Goal: Information Seeking & Learning: Learn about a topic

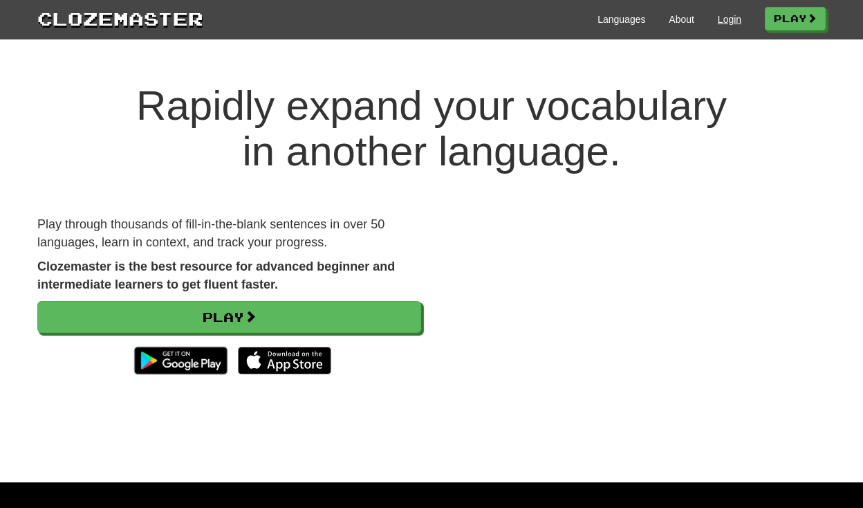
click at [723, 17] on link "Login" at bounding box center [730, 19] width 24 height 14
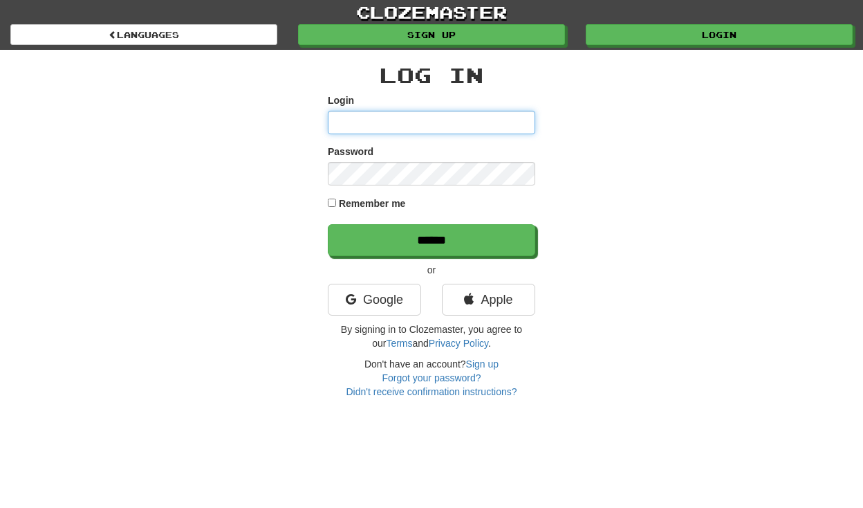
type input "**********"
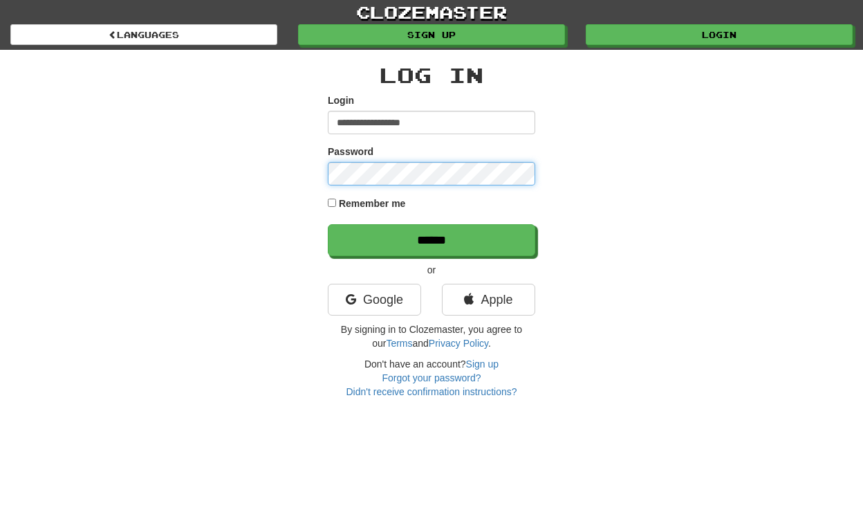
click at [432, 239] on input "******" at bounding box center [431, 240] width 207 height 32
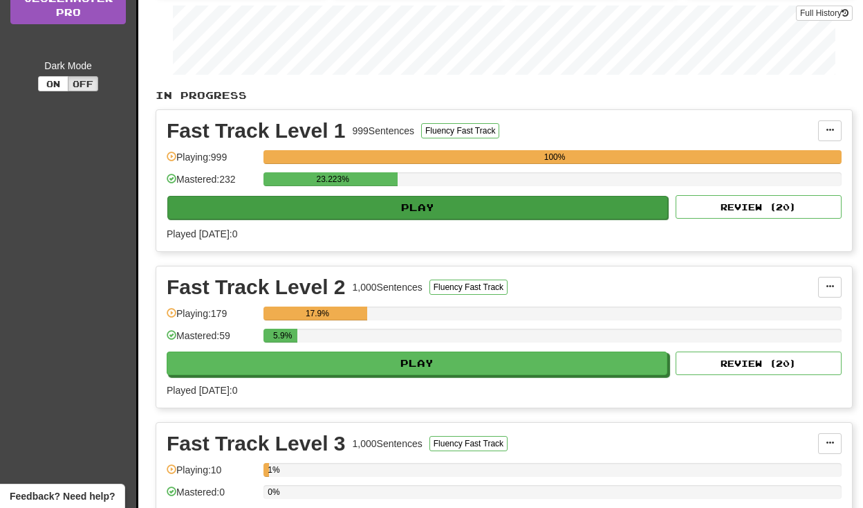
scroll to position [213, 0]
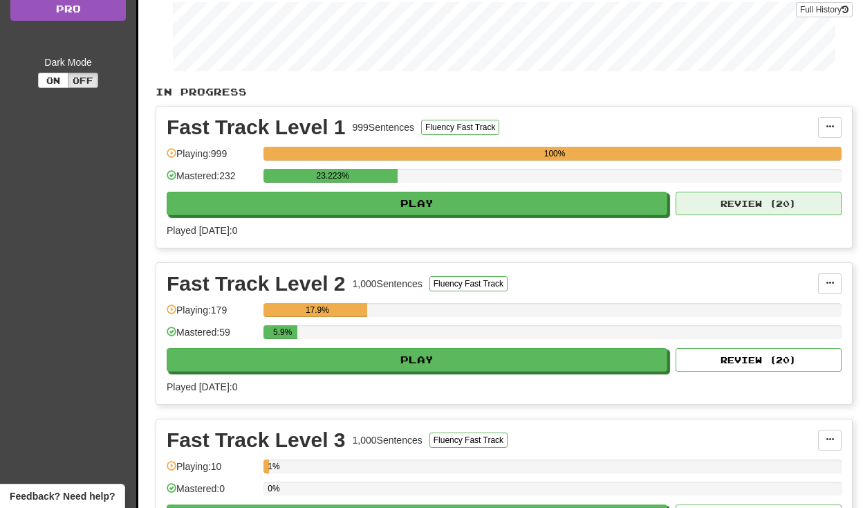
click at [761, 210] on button "Review ( 20 )" at bounding box center [759, 204] width 166 height 24
select select "**"
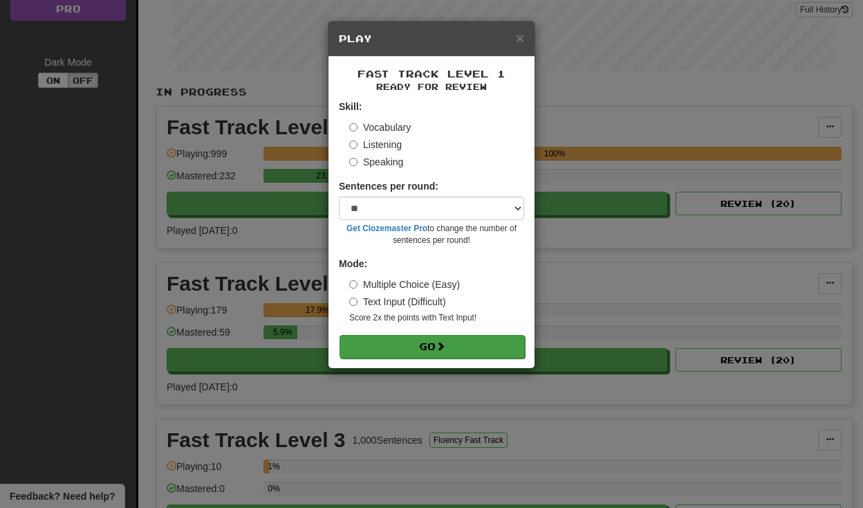
click at [431, 349] on button "Go" at bounding box center [432, 347] width 185 height 24
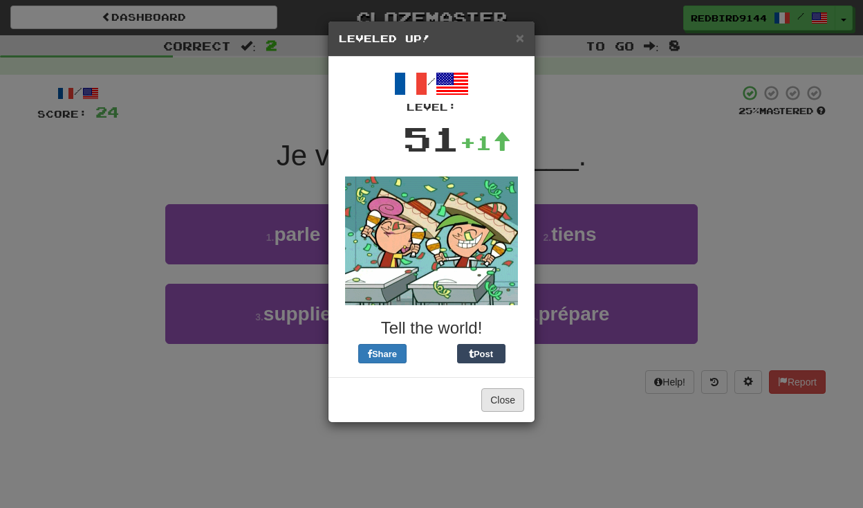
click at [504, 403] on button "Close" at bounding box center [502, 400] width 43 height 24
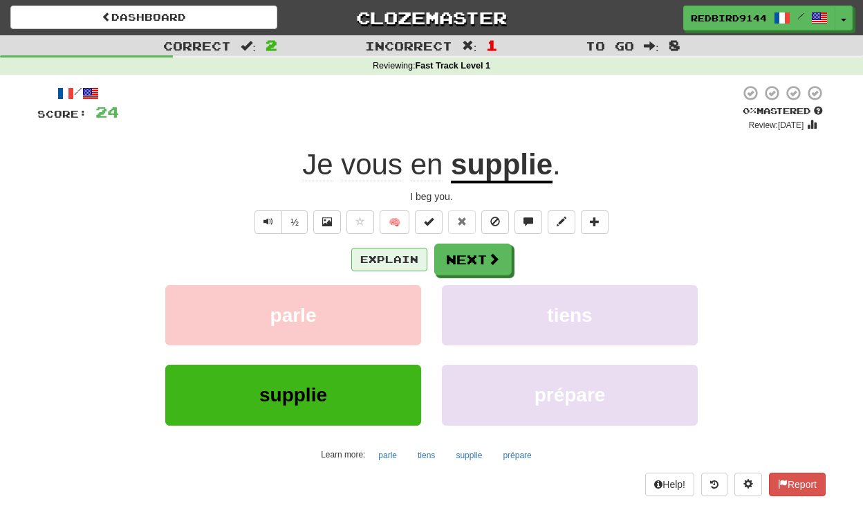
click at [388, 255] on button "Explain" at bounding box center [389, 260] width 76 height 24
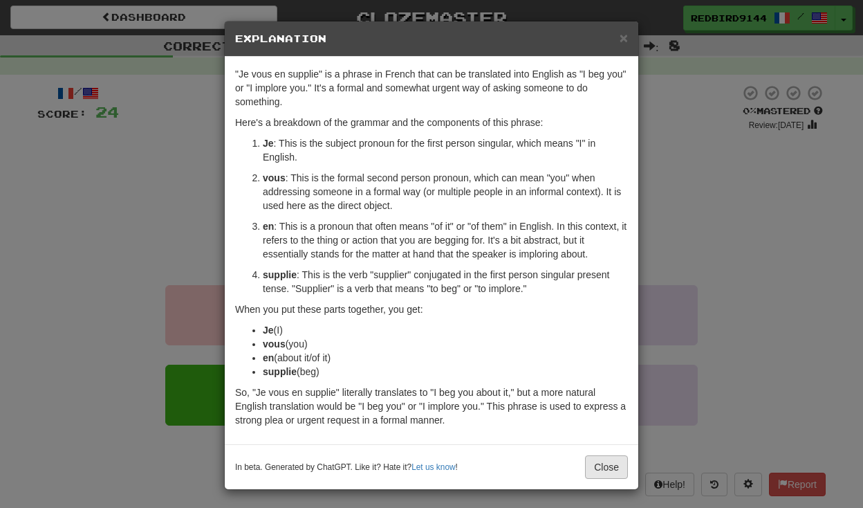
click at [601, 476] on button "Close" at bounding box center [606, 467] width 43 height 24
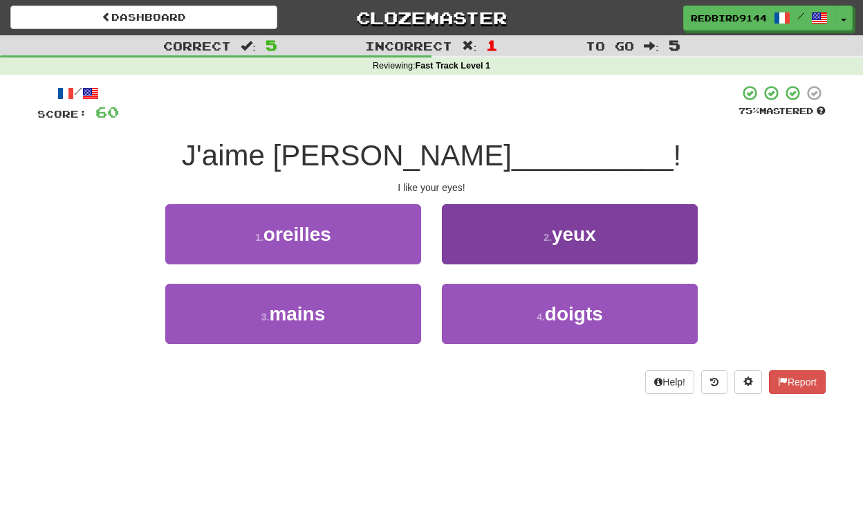
click at [470, 239] on button "2 . yeux" at bounding box center [570, 234] width 256 height 60
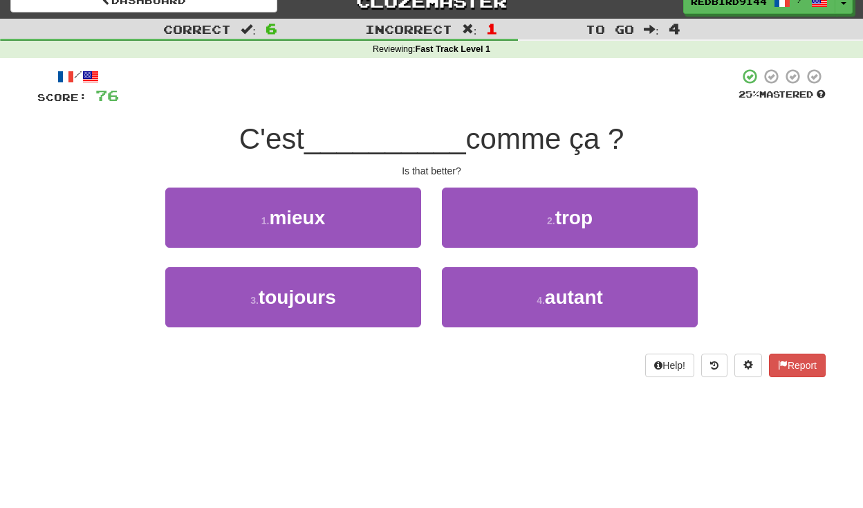
scroll to position [19, 0]
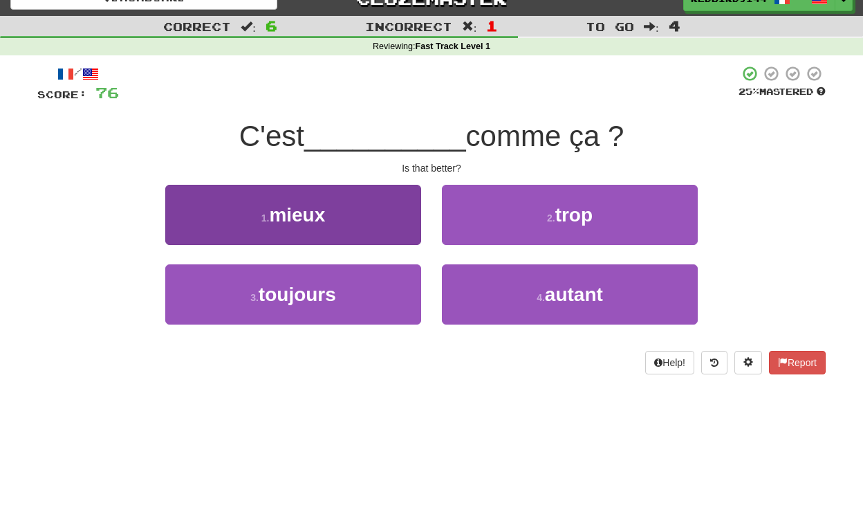
click at [339, 218] on button "1 . mieux" at bounding box center [293, 215] width 256 height 60
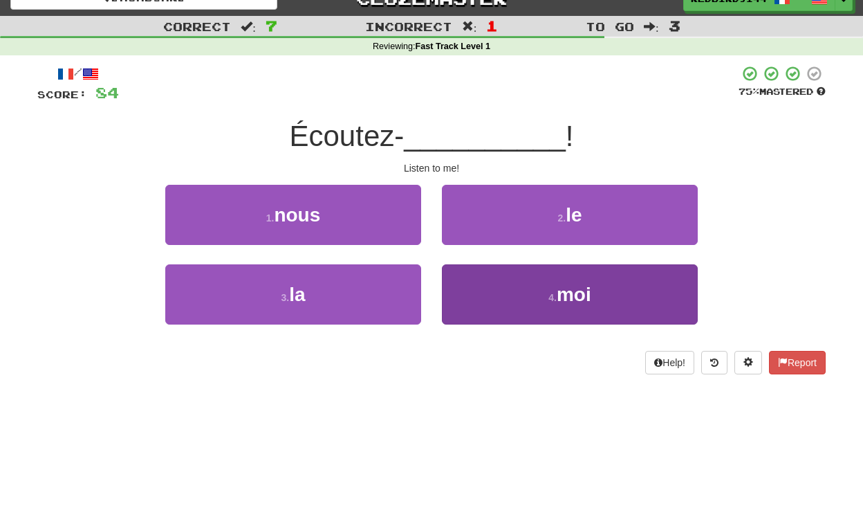
click at [523, 286] on button "4 . moi" at bounding box center [570, 294] width 256 height 60
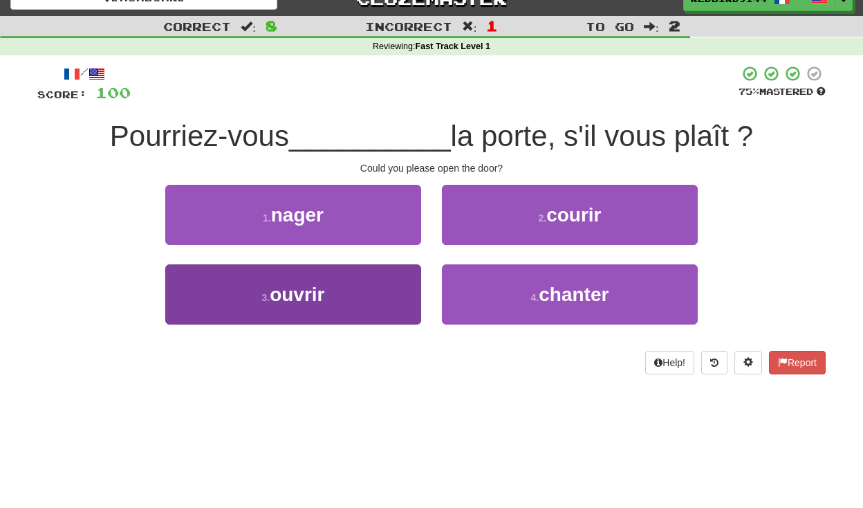
click at [393, 300] on button "3 . ouvrir" at bounding box center [293, 294] width 256 height 60
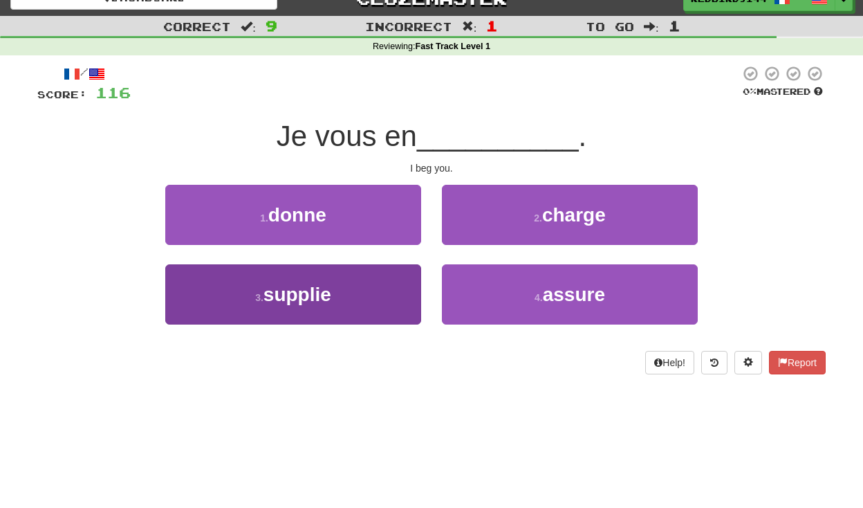
click at [364, 288] on button "3 . supplie" at bounding box center [293, 294] width 256 height 60
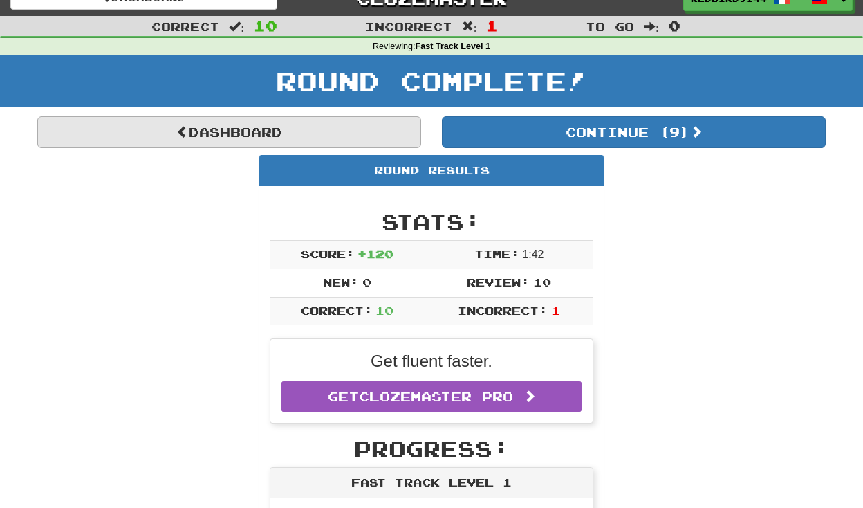
click at [224, 124] on link "Dashboard" at bounding box center [229, 132] width 384 height 32
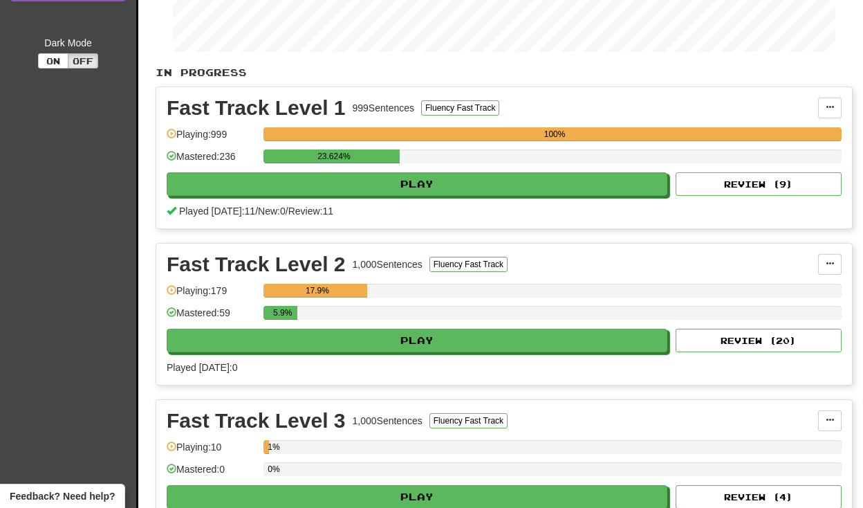
scroll to position [236, 0]
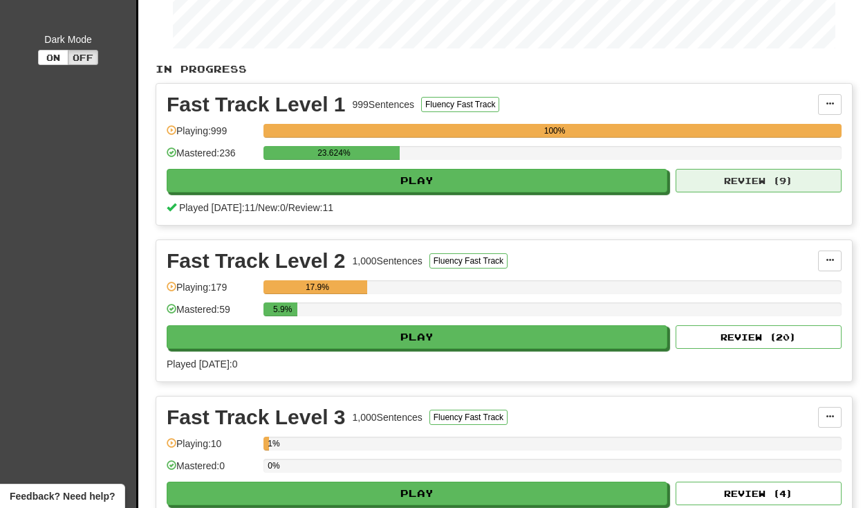
click at [743, 189] on button "Review ( 9 )" at bounding box center [759, 181] width 166 height 24
select select "**"
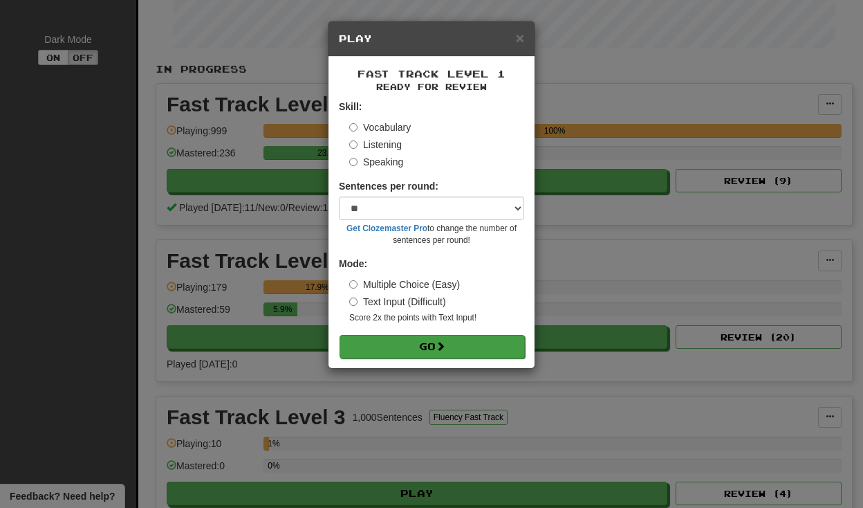
click at [438, 344] on button "Go" at bounding box center [432, 347] width 185 height 24
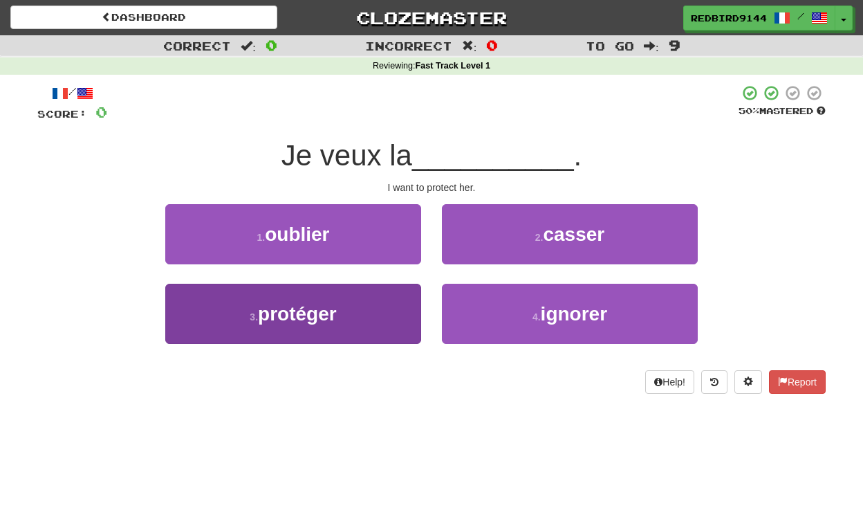
click at [296, 318] on span "protéger" at bounding box center [297, 313] width 79 height 21
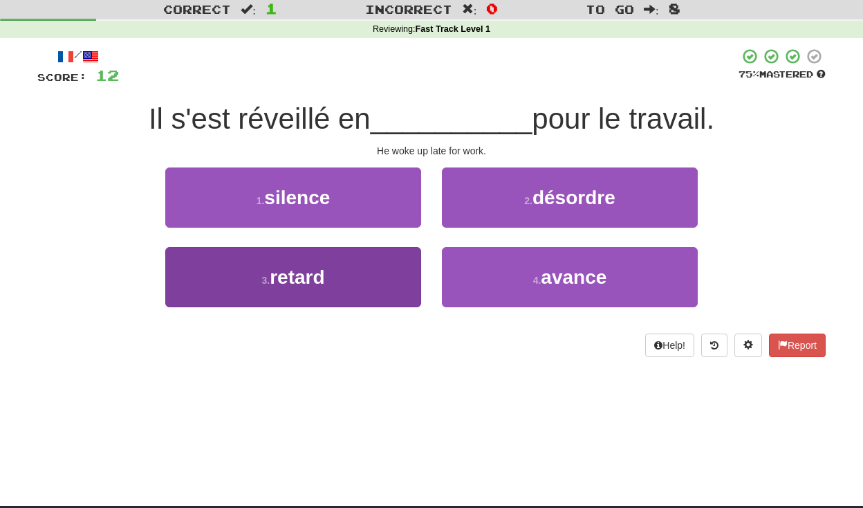
scroll to position [37, 0]
click at [373, 272] on button "3 . retard" at bounding box center [293, 277] width 256 height 60
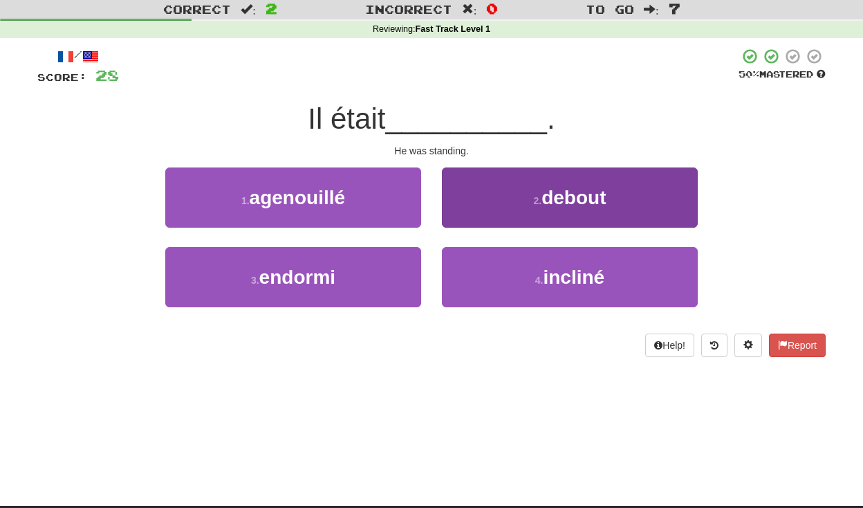
click at [593, 192] on span "debout" at bounding box center [573, 197] width 64 height 21
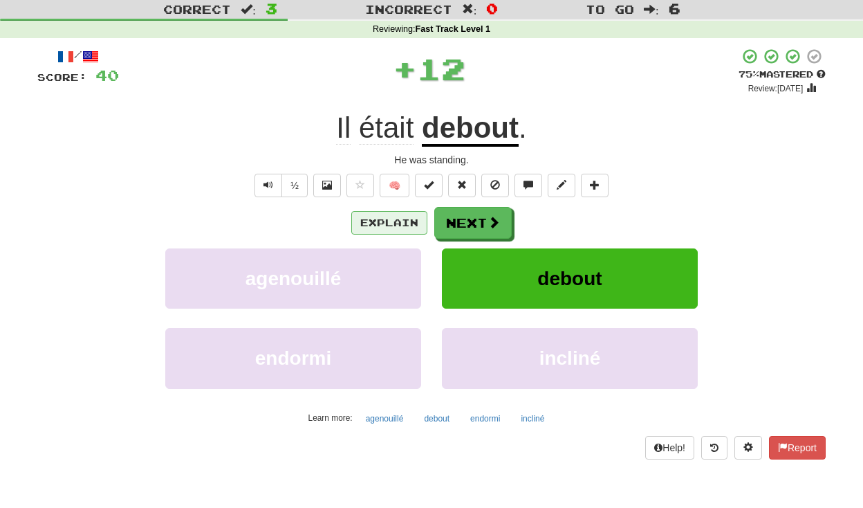
click at [378, 217] on button "Explain" at bounding box center [389, 223] width 76 height 24
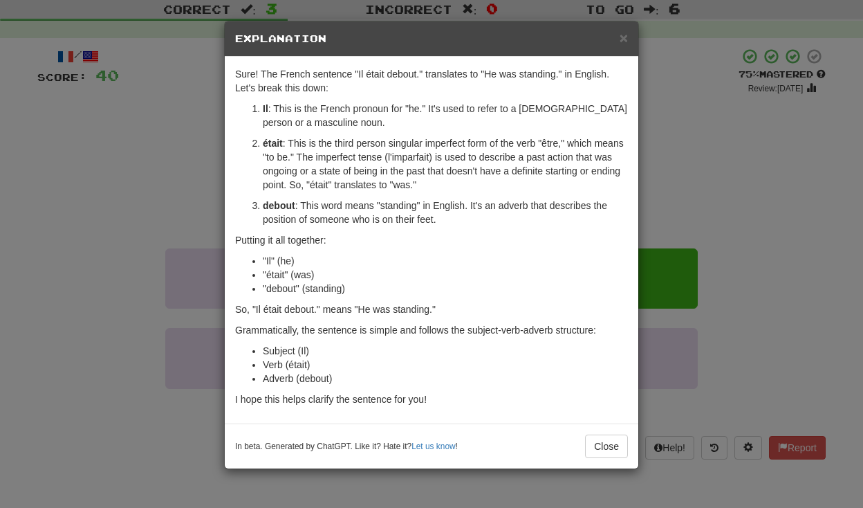
click at [639, 133] on div "× Explanation Sure! The French sentence "Il était debout." translates to "He wa…" at bounding box center [431, 254] width 863 height 508
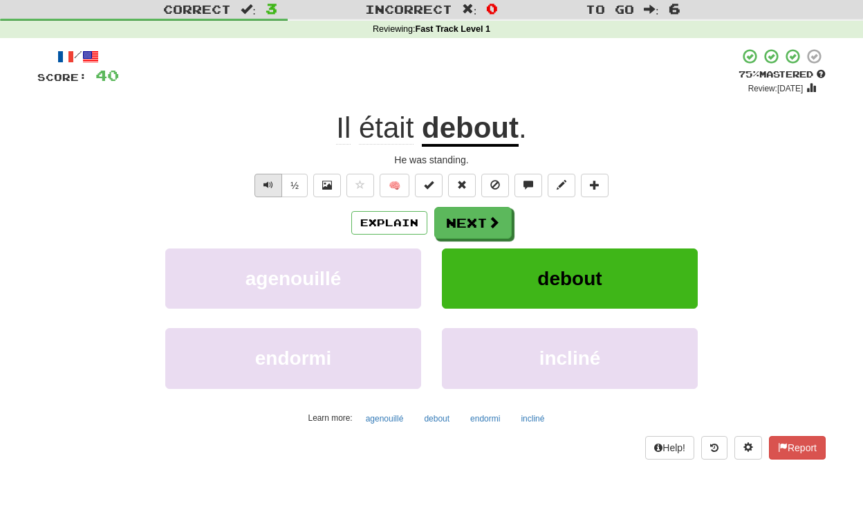
click at [260, 183] on button "Text-to-speech controls" at bounding box center [268, 186] width 28 height 24
click at [469, 271] on button "debout" at bounding box center [570, 278] width 256 height 60
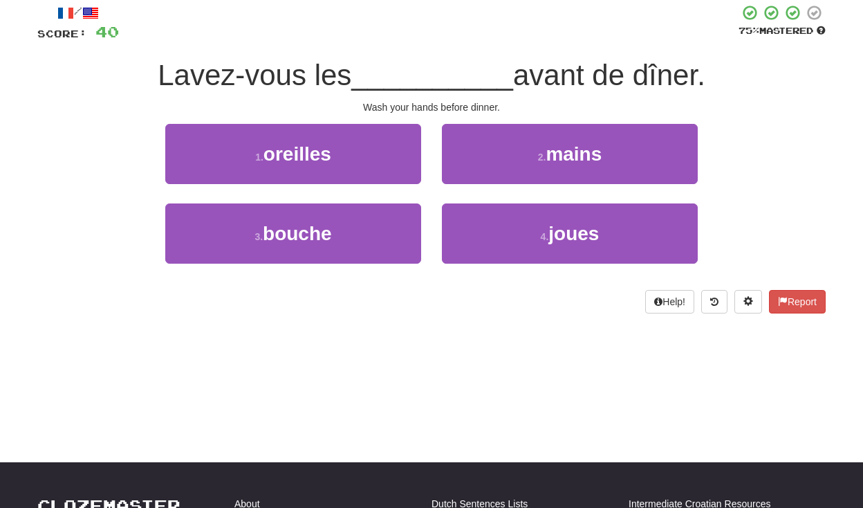
scroll to position [80, 0]
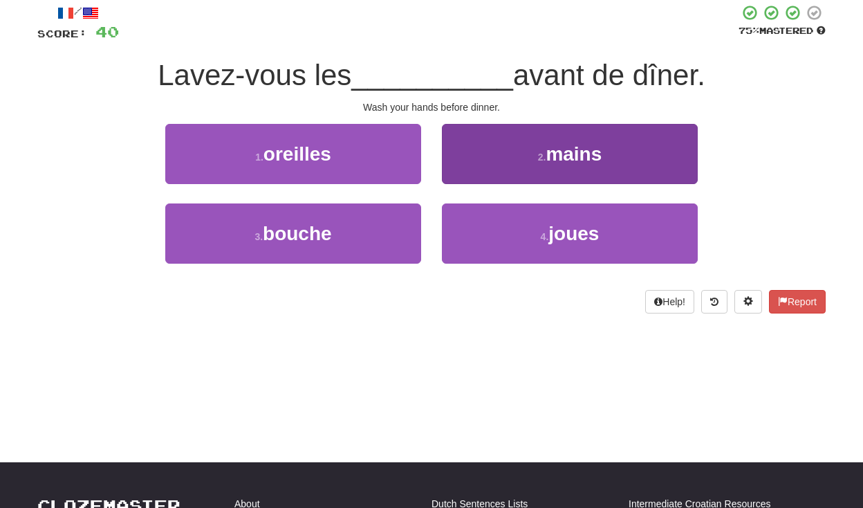
click at [515, 159] on button "2 . mains" at bounding box center [570, 154] width 256 height 60
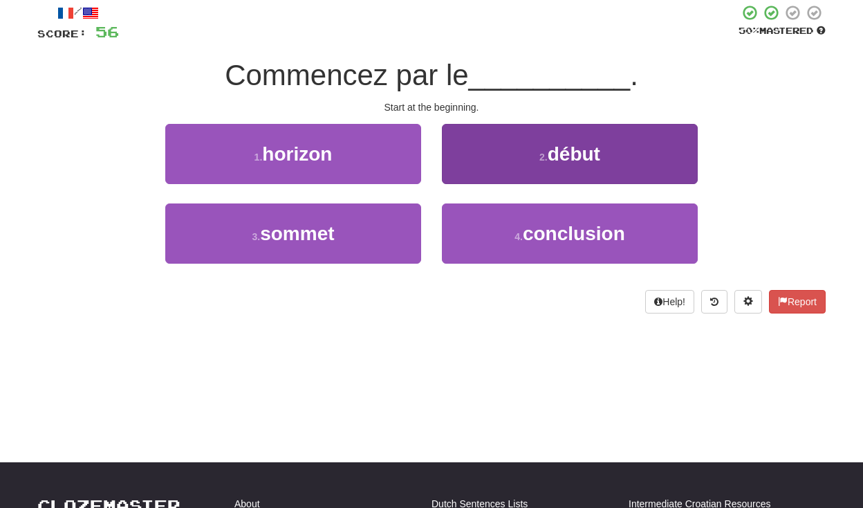
click at [596, 151] on span "début" at bounding box center [574, 153] width 53 height 21
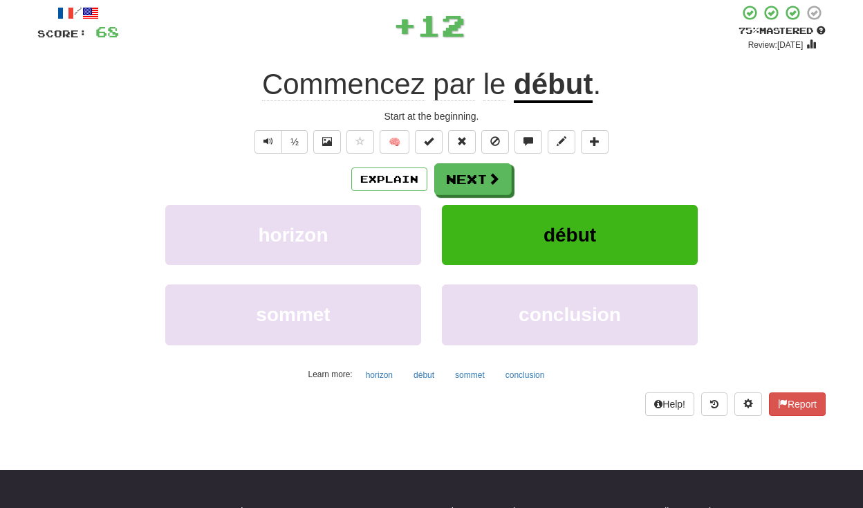
click at [596, 151] on button at bounding box center [595, 142] width 28 height 24
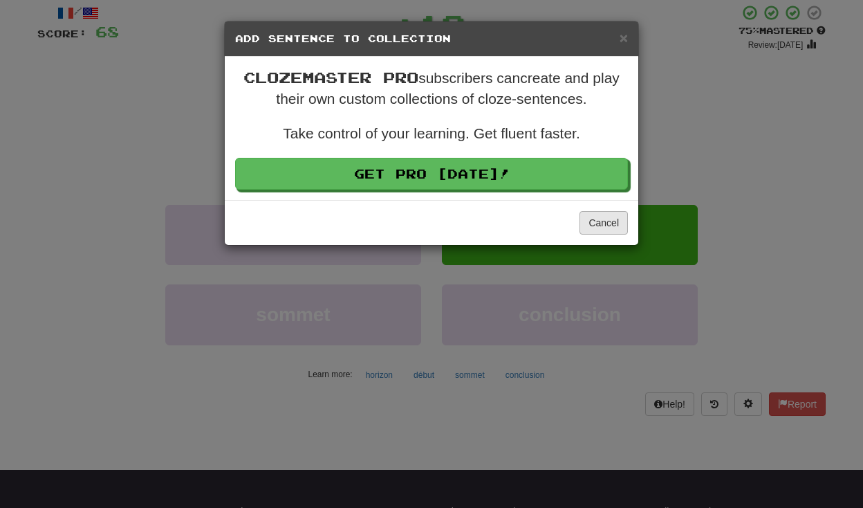
click at [601, 229] on button "Cancel" at bounding box center [604, 223] width 48 height 24
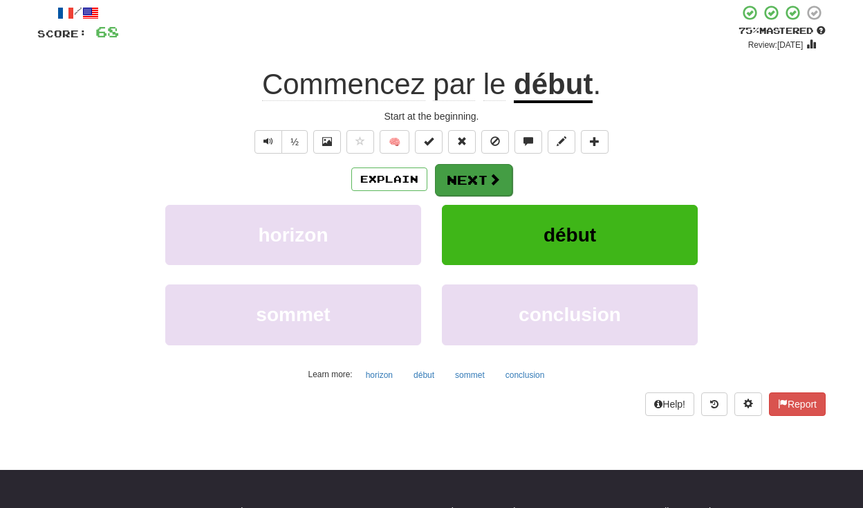
click at [470, 173] on button "Next" at bounding box center [473, 180] width 77 height 32
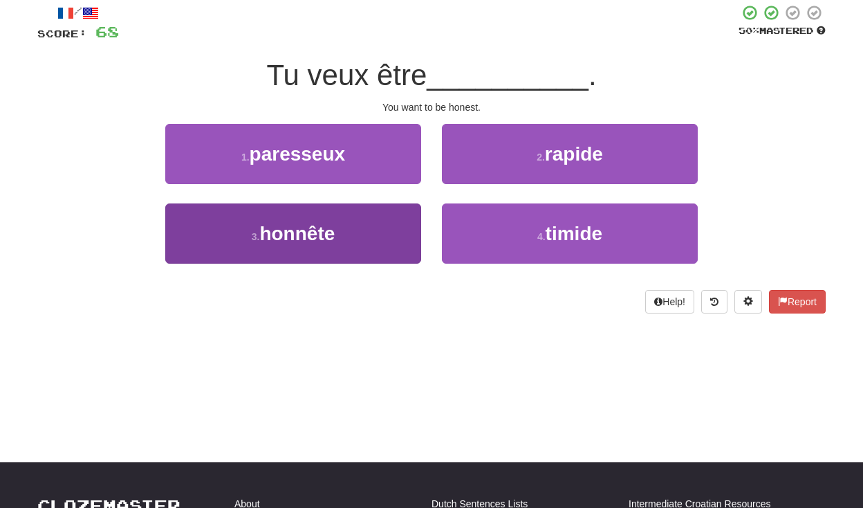
click at [355, 228] on button "3 . honnête" at bounding box center [293, 233] width 256 height 60
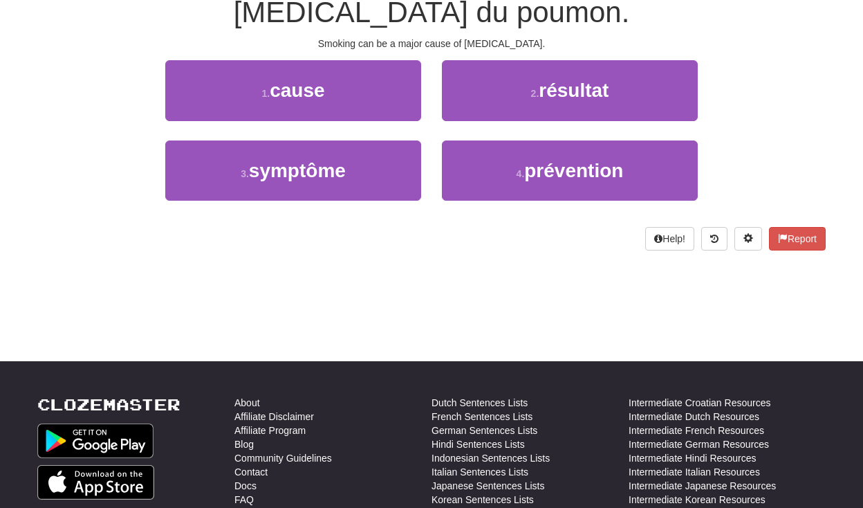
scroll to position [182, 0]
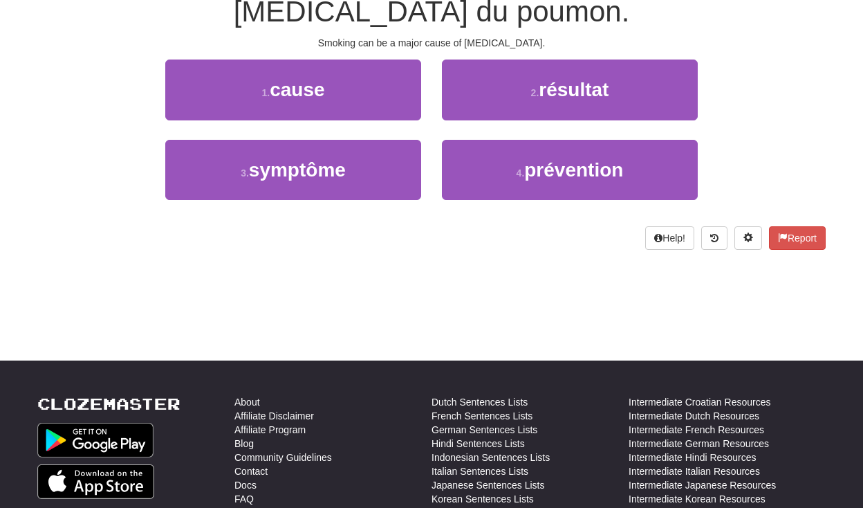
click at [362, 228] on div "Help! Report" at bounding box center [431, 238] width 788 height 24
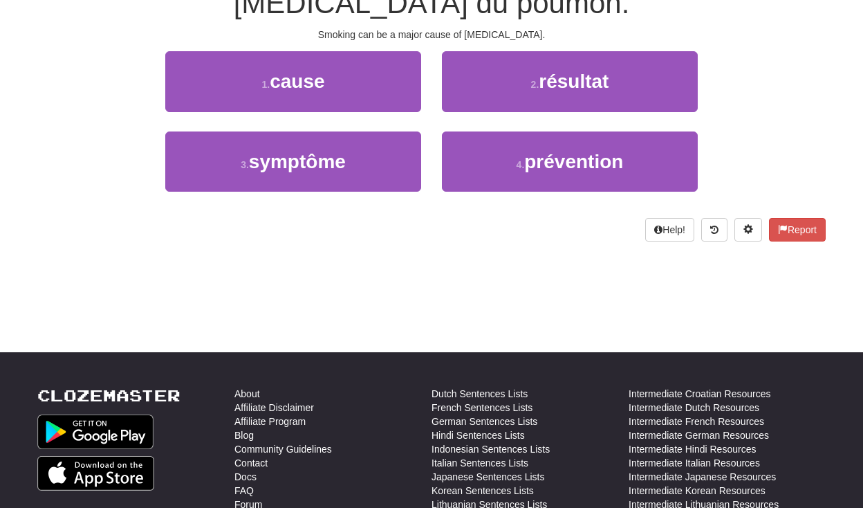
scroll to position [0, 0]
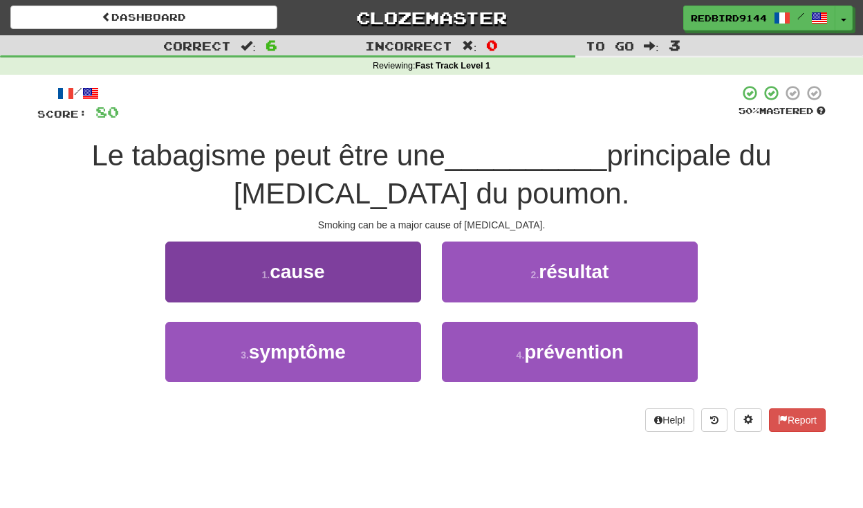
click at [347, 273] on button "1 . cause" at bounding box center [293, 271] width 256 height 60
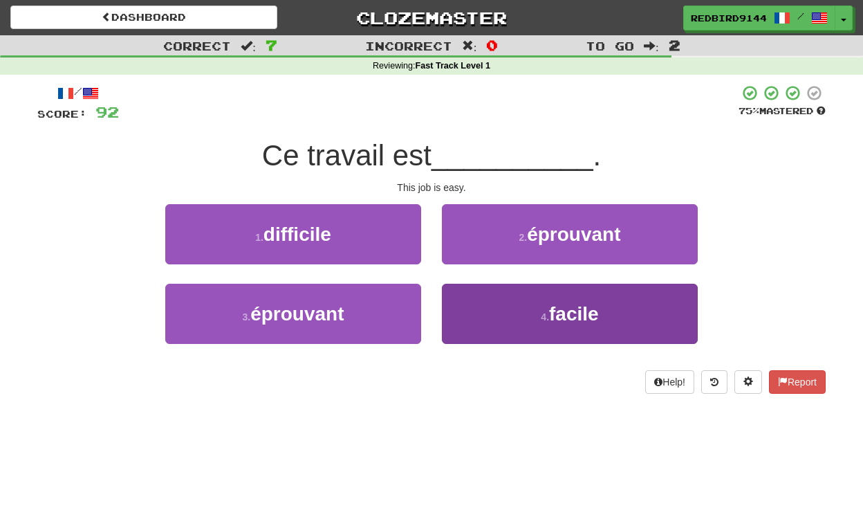
click at [463, 311] on button "4 . facile" at bounding box center [570, 314] width 256 height 60
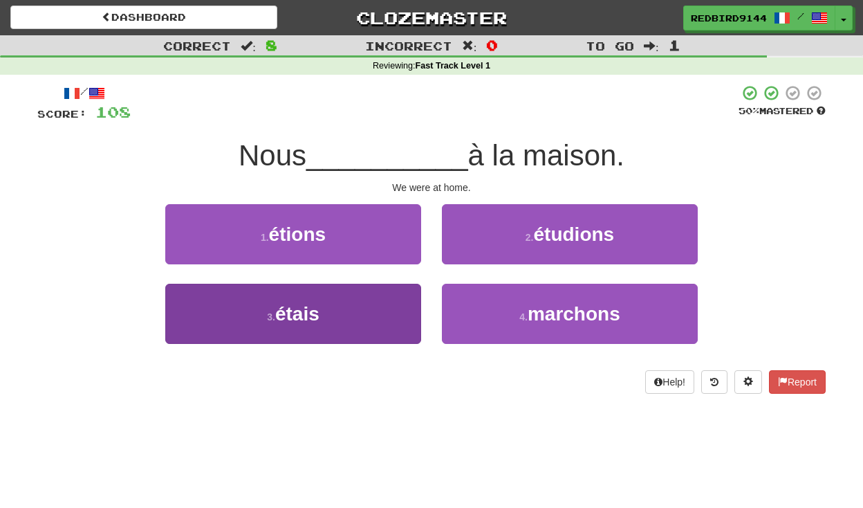
click at [325, 317] on button "3 . étais" at bounding box center [293, 314] width 256 height 60
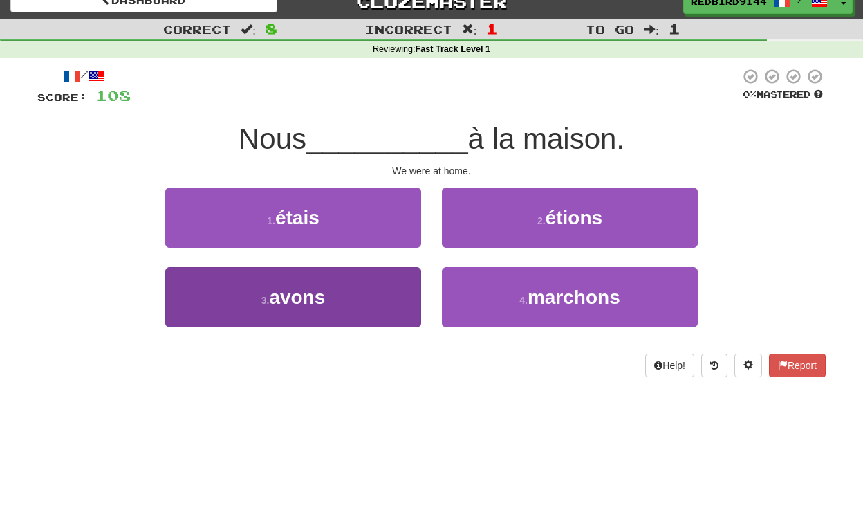
scroll to position [17, 0]
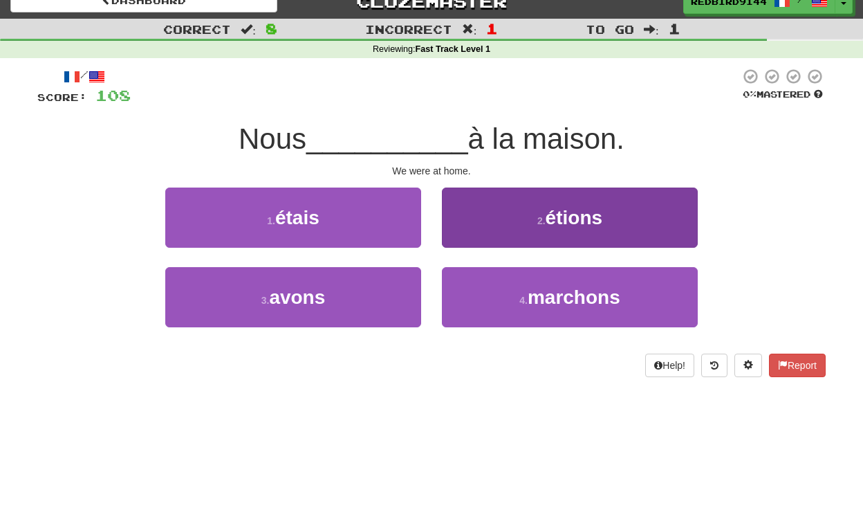
click at [469, 210] on button "2 . étions" at bounding box center [570, 217] width 256 height 60
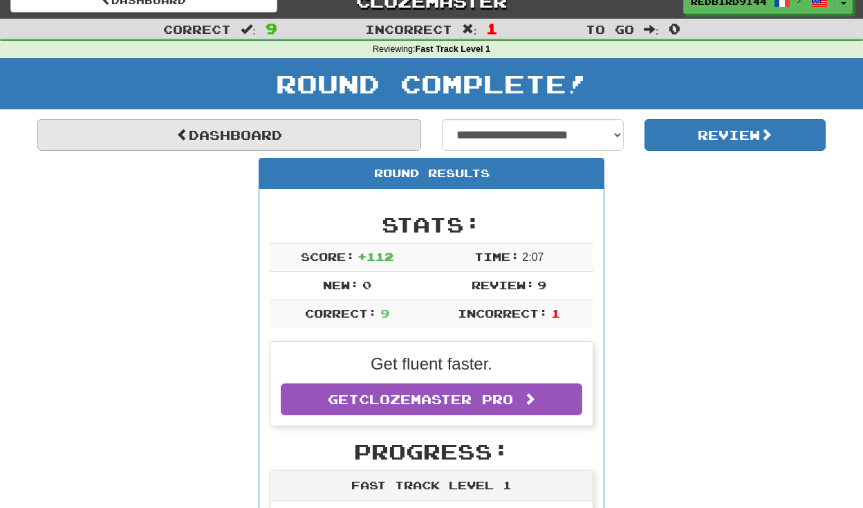
click at [221, 130] on link "Dashboard" at bounding box center [229, 135] width 384 height 32
